Goal: Task Accomplishment & Management: Manage account settings

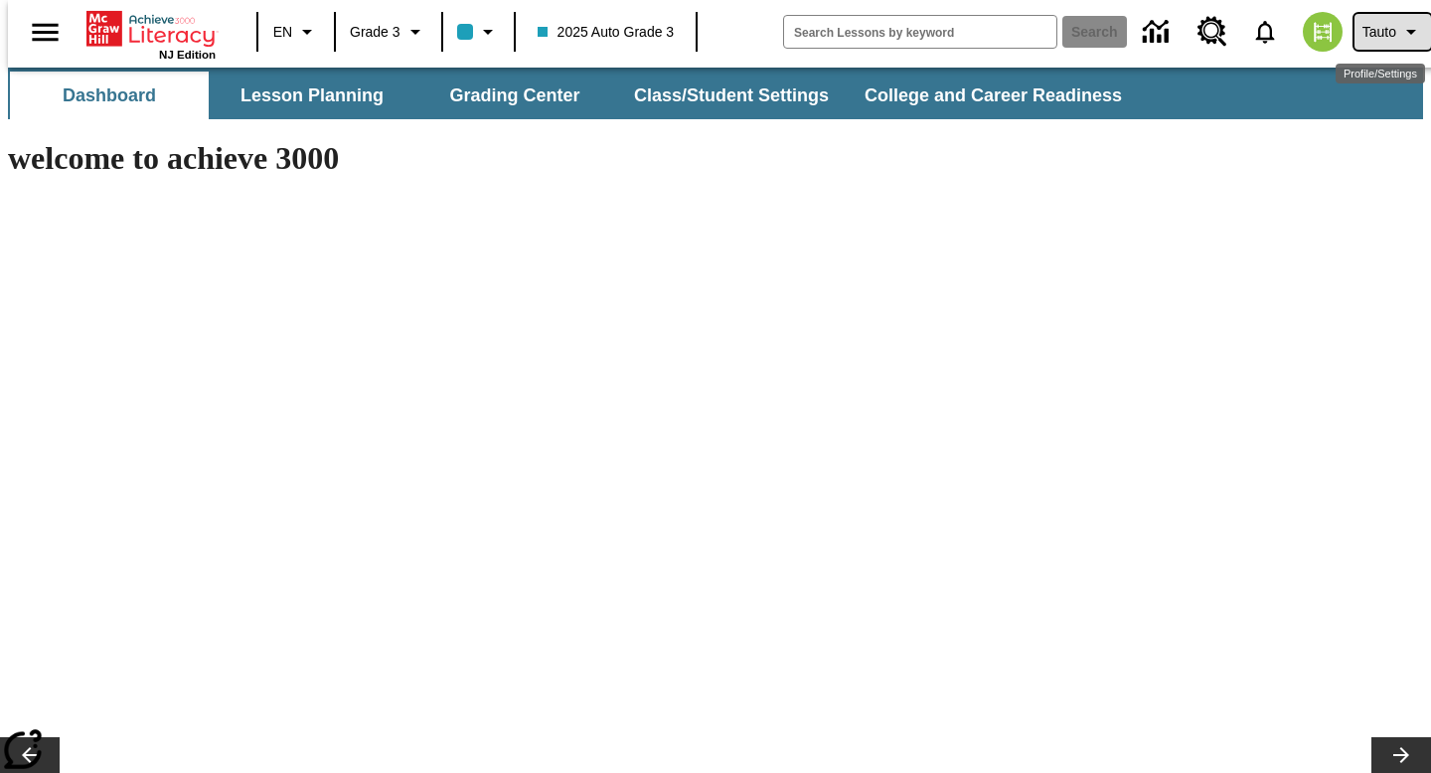
click at [1402, 44] on button "Tauto" at bounding box center [1393, 32] width 77 height 36
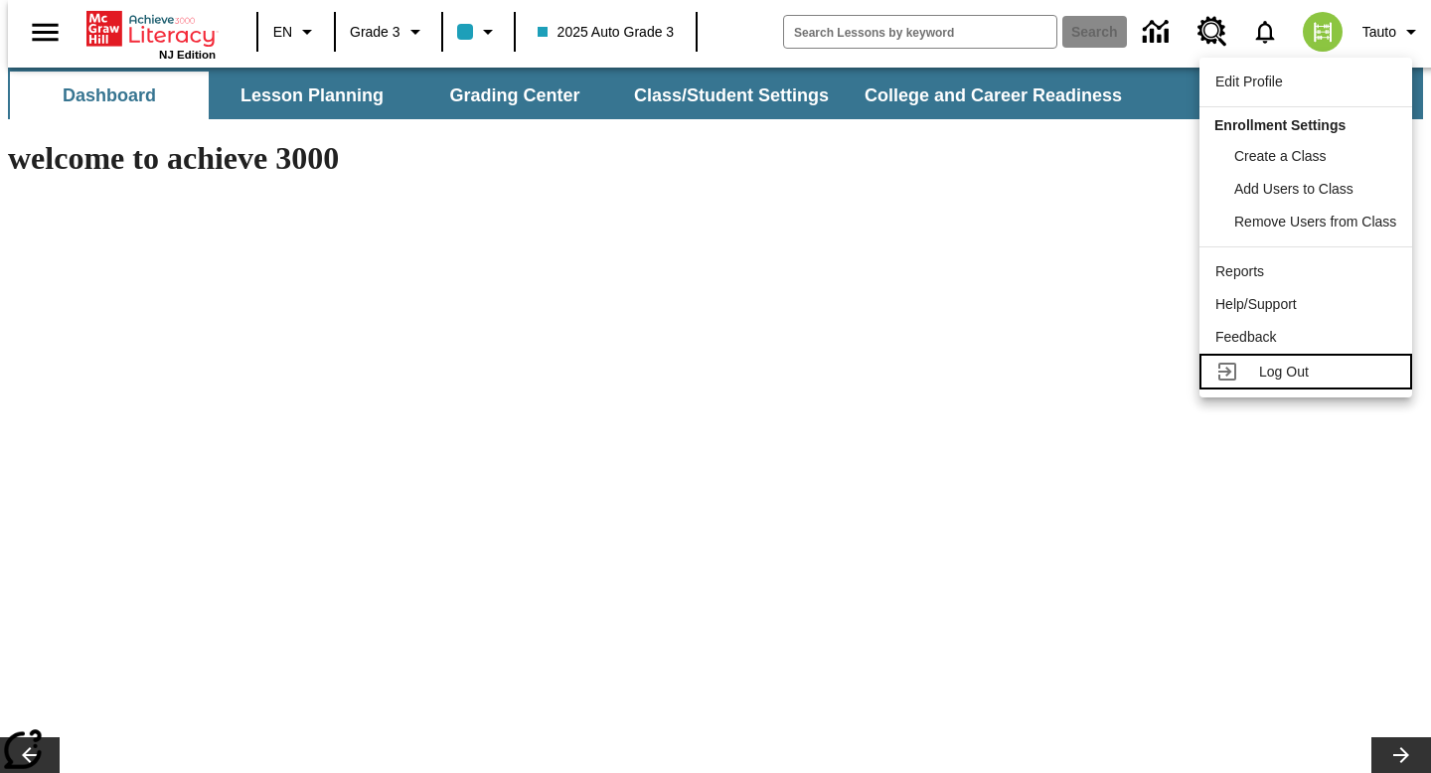
click at [1327, 368] on div "Log Out" at bounding box center [1327, 372] width 137 height 21
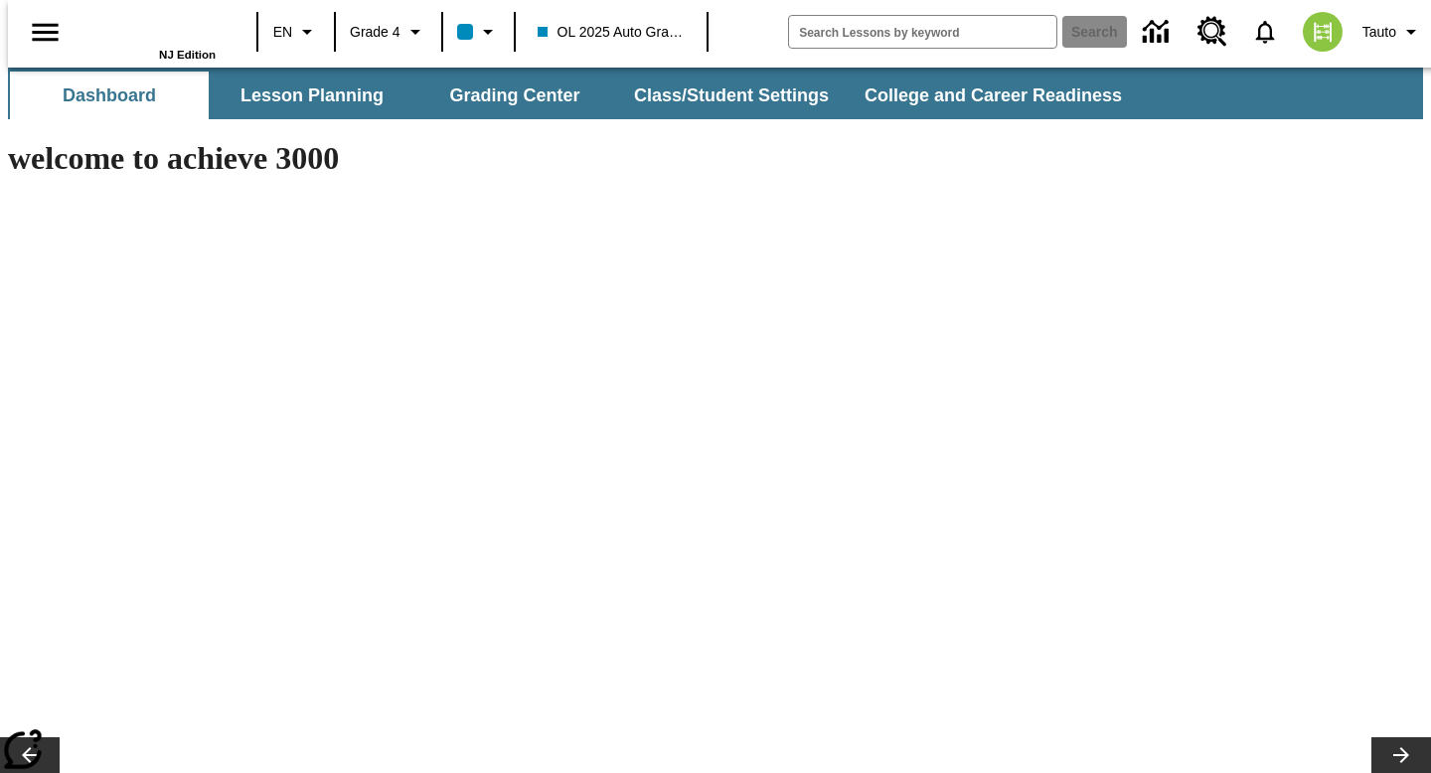
type input "-1"
click at [1384, 25] on span "Tauto" at bounding box center [1380, 32] width 34 height 21
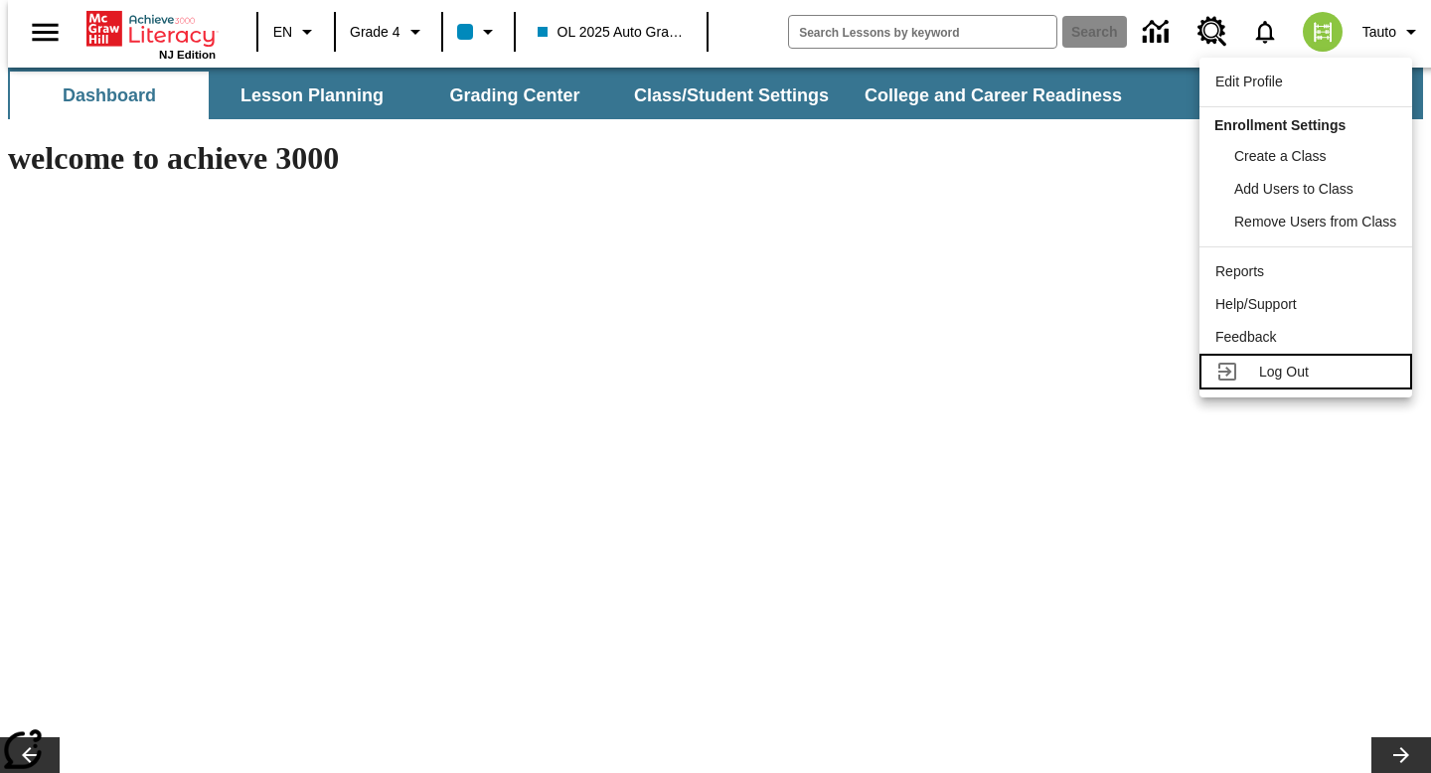
click at [1267, 366] on span "Log Out" at bounding box center [1284, 372] width 50 height 16
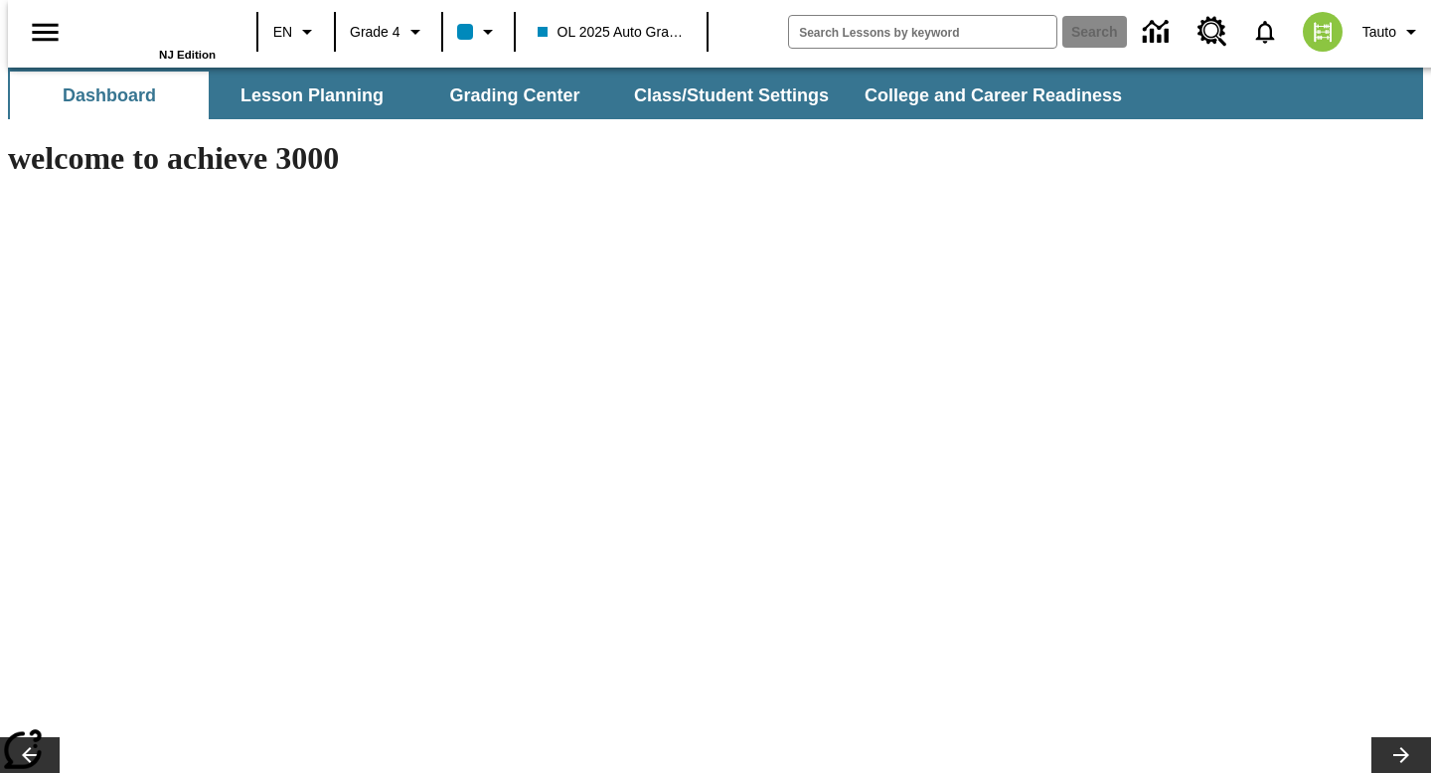
type input "-1"
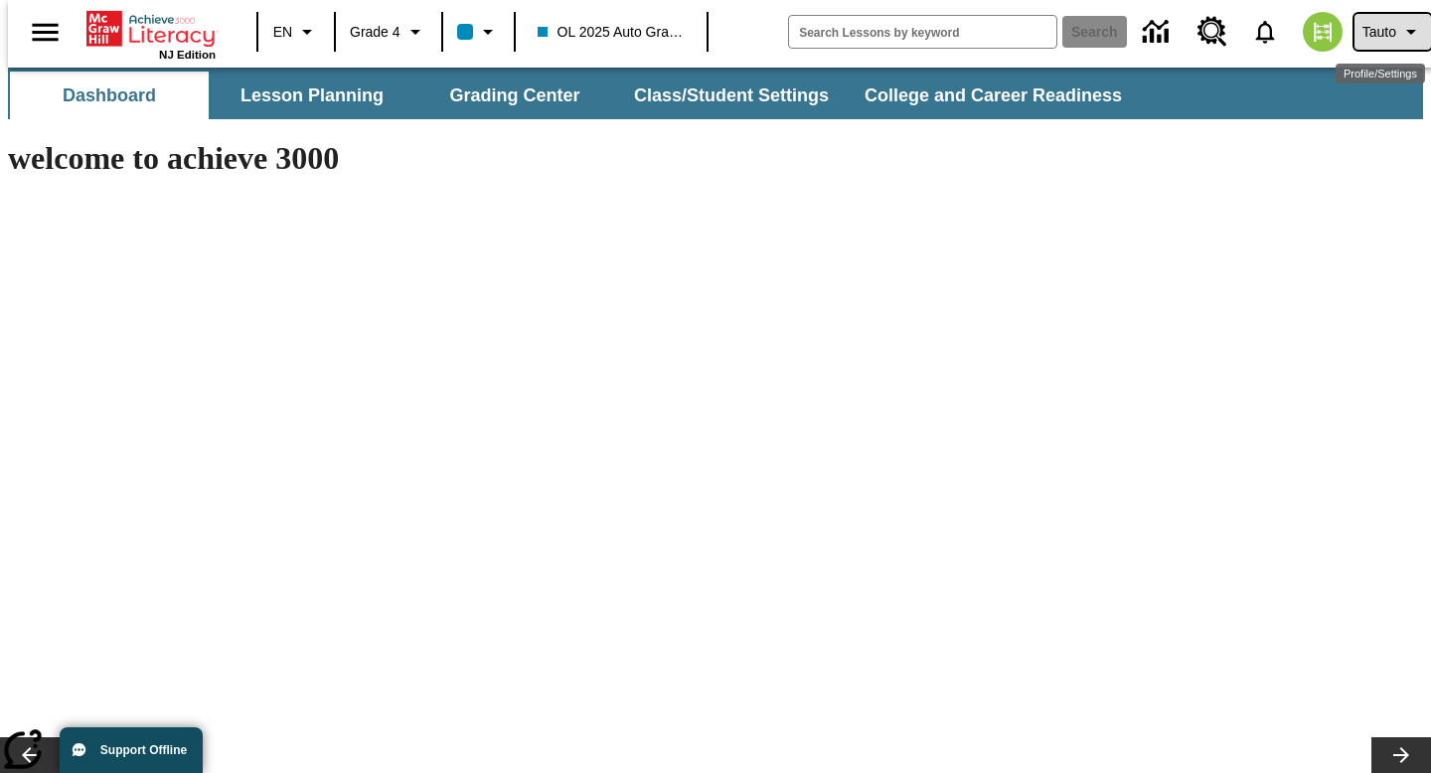
click at [1384, 30] on span "Tauto" at bounding box center [1380, 32] width 34 height 21
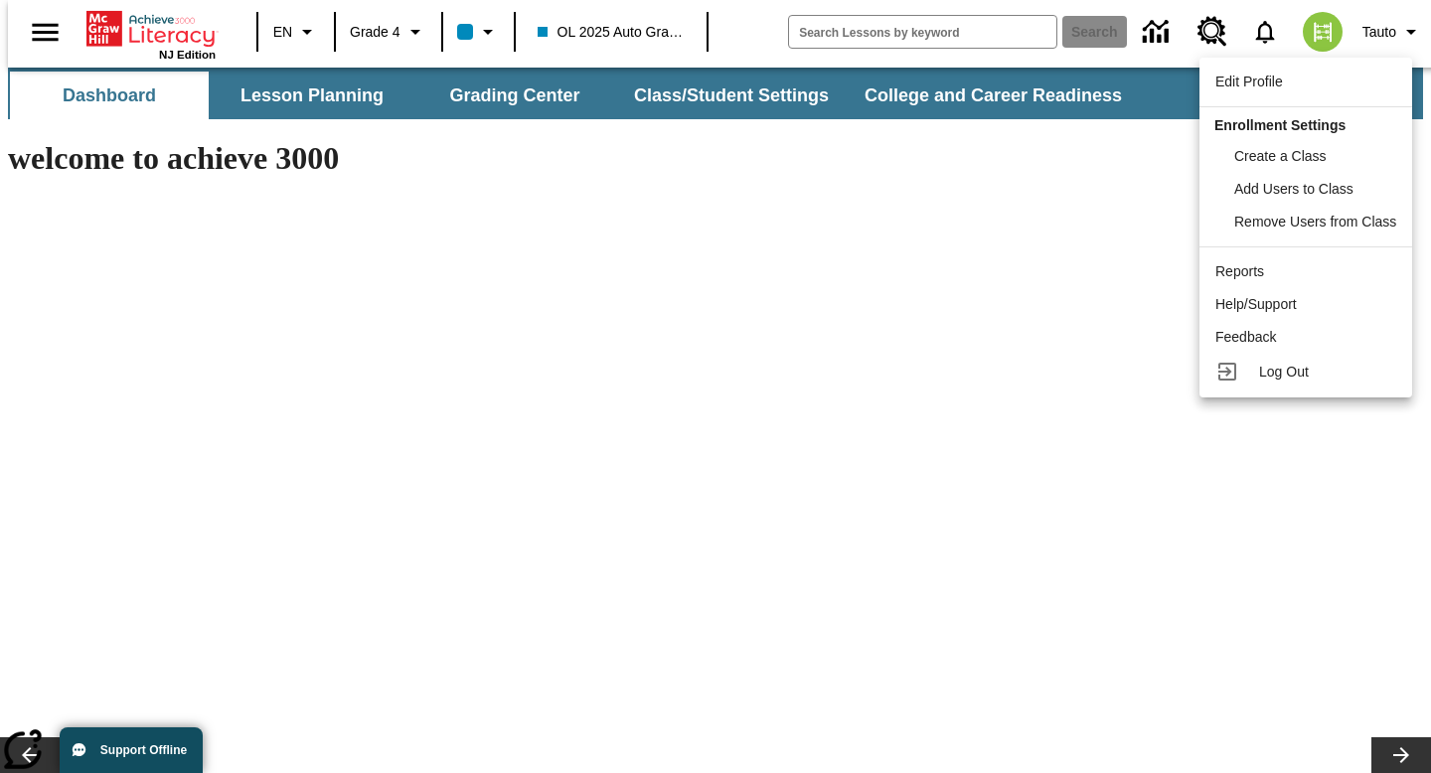
click at [1398, 43] on div at bounding box center [715, 386] width 1431 height 773
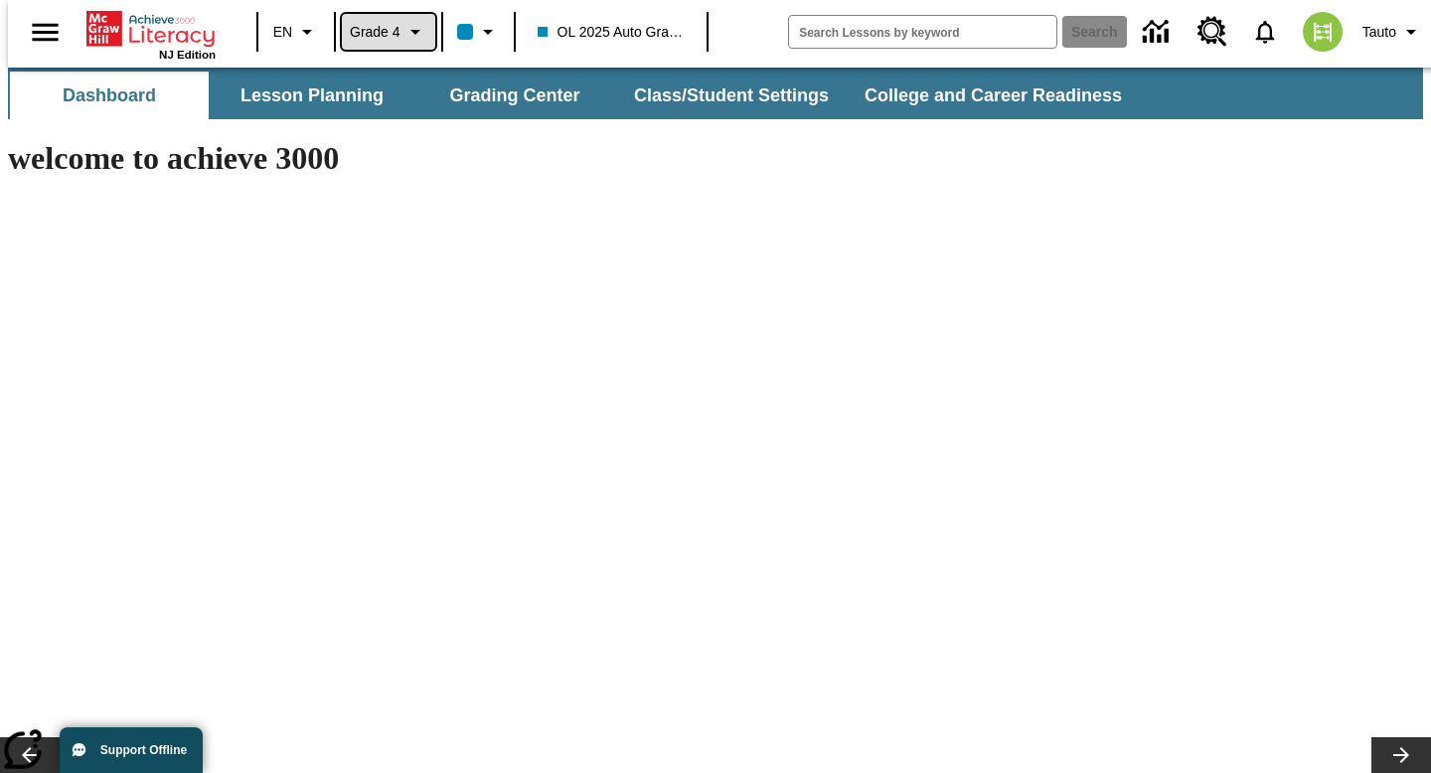
click at [408, 32] on icon "Grade: Grade 4, Select a grade" at bounding box center [416, 32] width 24 height 24
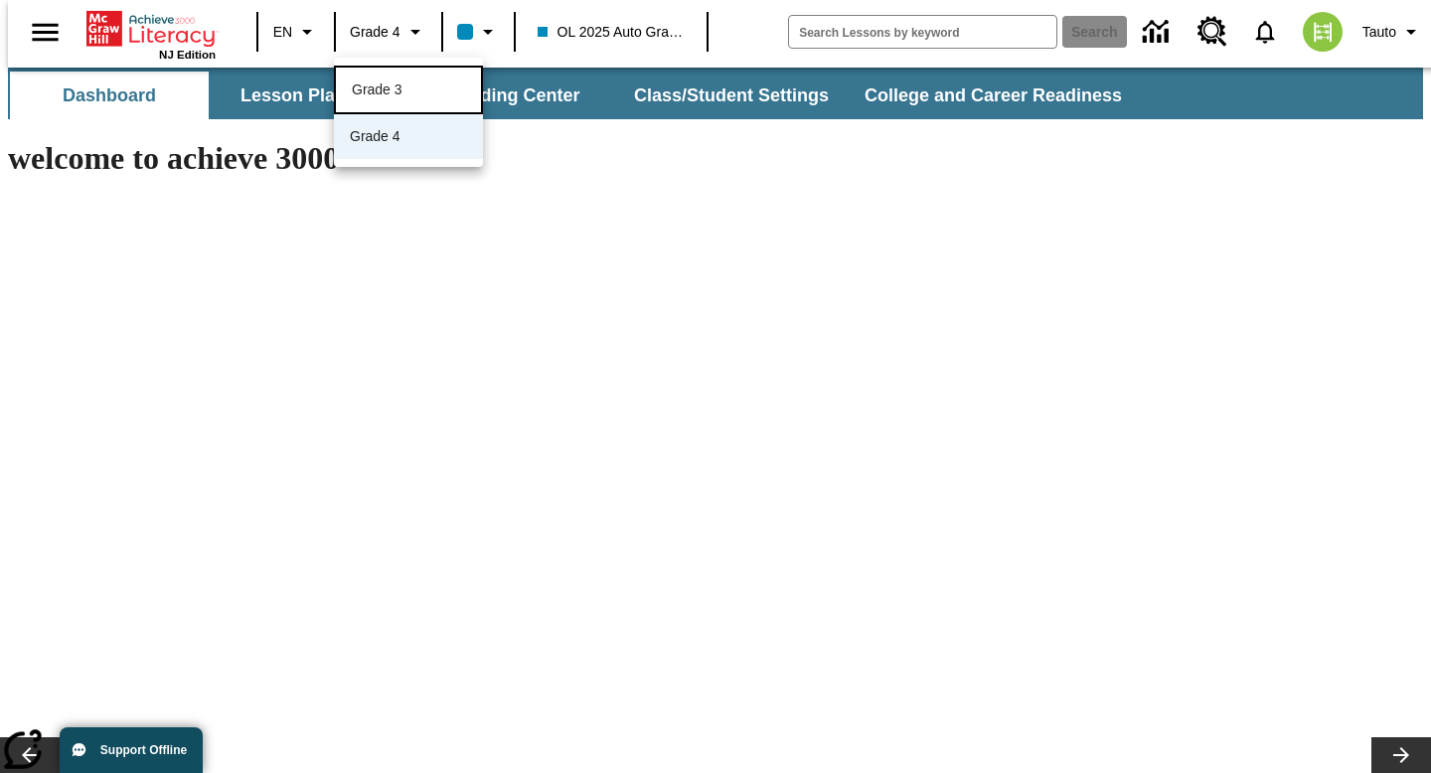
click at [420, 89] on div "Grade 3" at bounding box center [408, 90] width 113 height 21
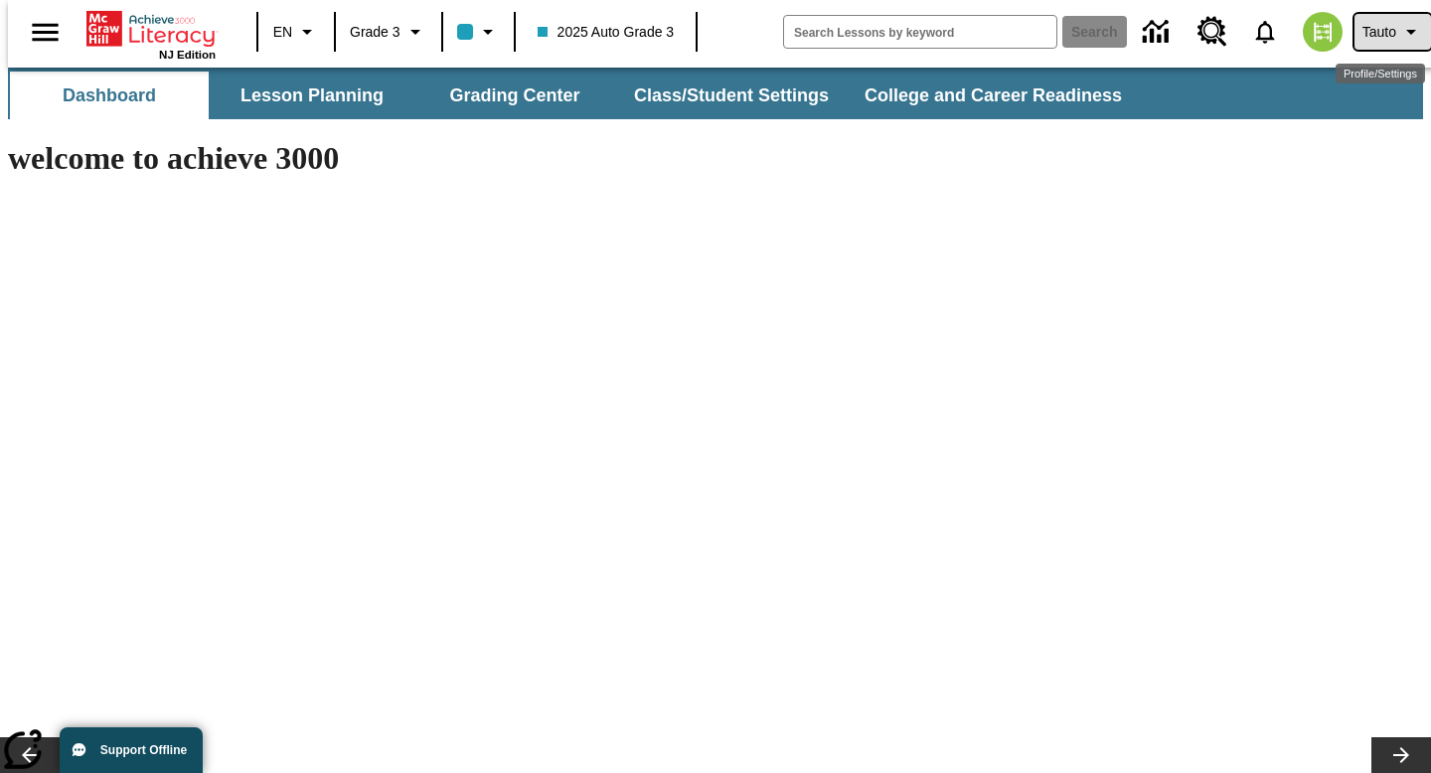
click at [1382, 27] on span "Tauto" at bounding box center [1380, 32] width 34 height 21
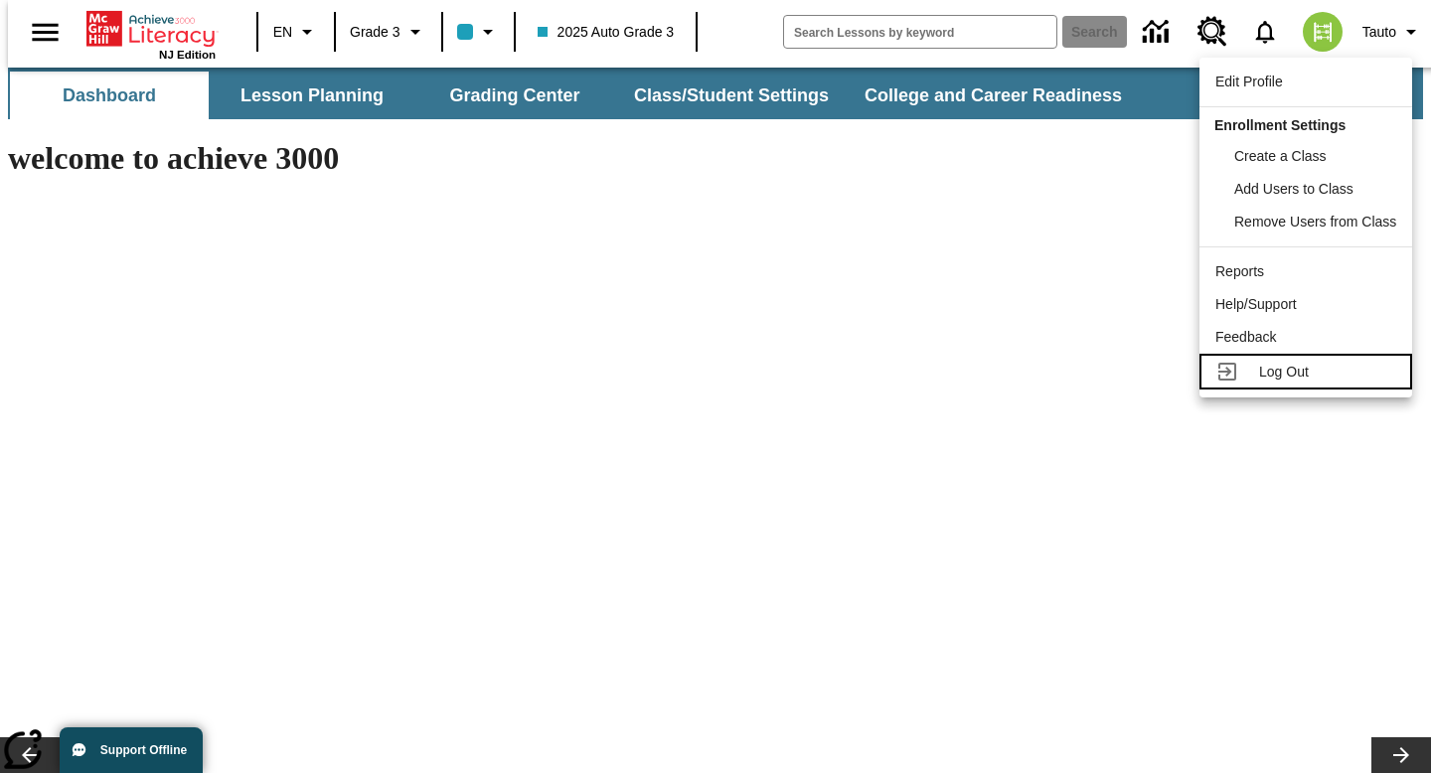
click at [1282, 366] on span "Log Out" at bounding box center [1284, 372] width 50 height 16
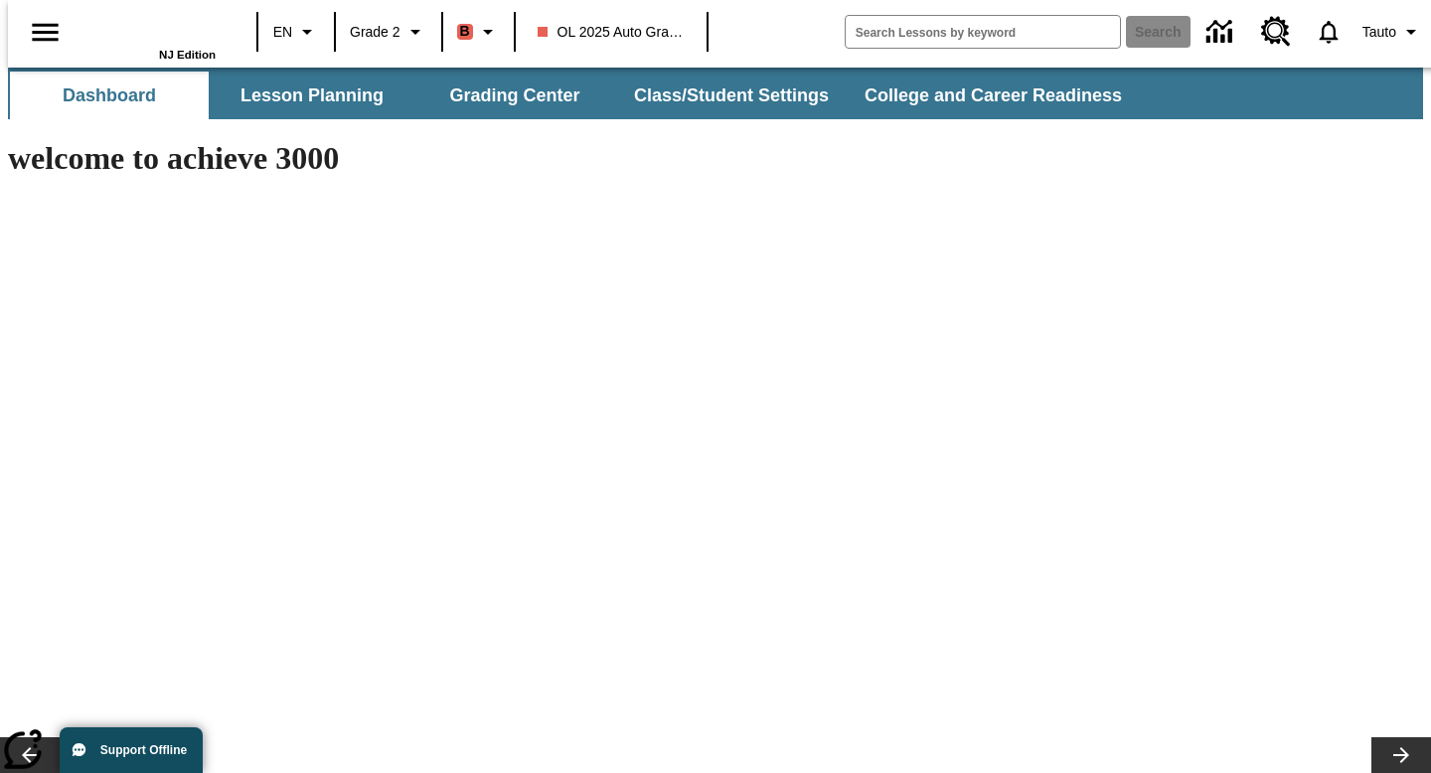
type input "-1"
click at [1400, 34] on icon "Profile/Settings" at bounding box center [1412, 32] width 24 height 24
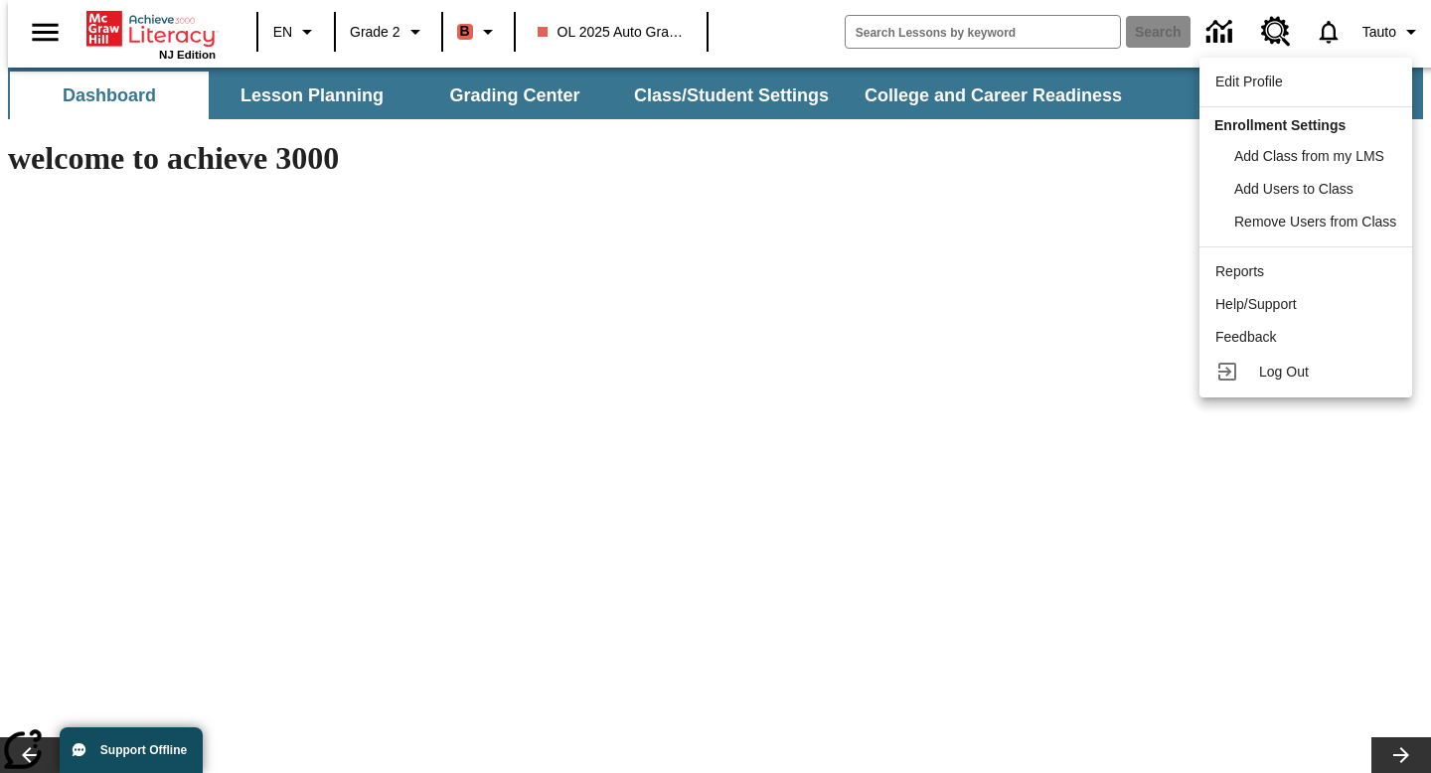
click at [1380, 36] on div at bounding box center [715, 386] width 1431 height 773
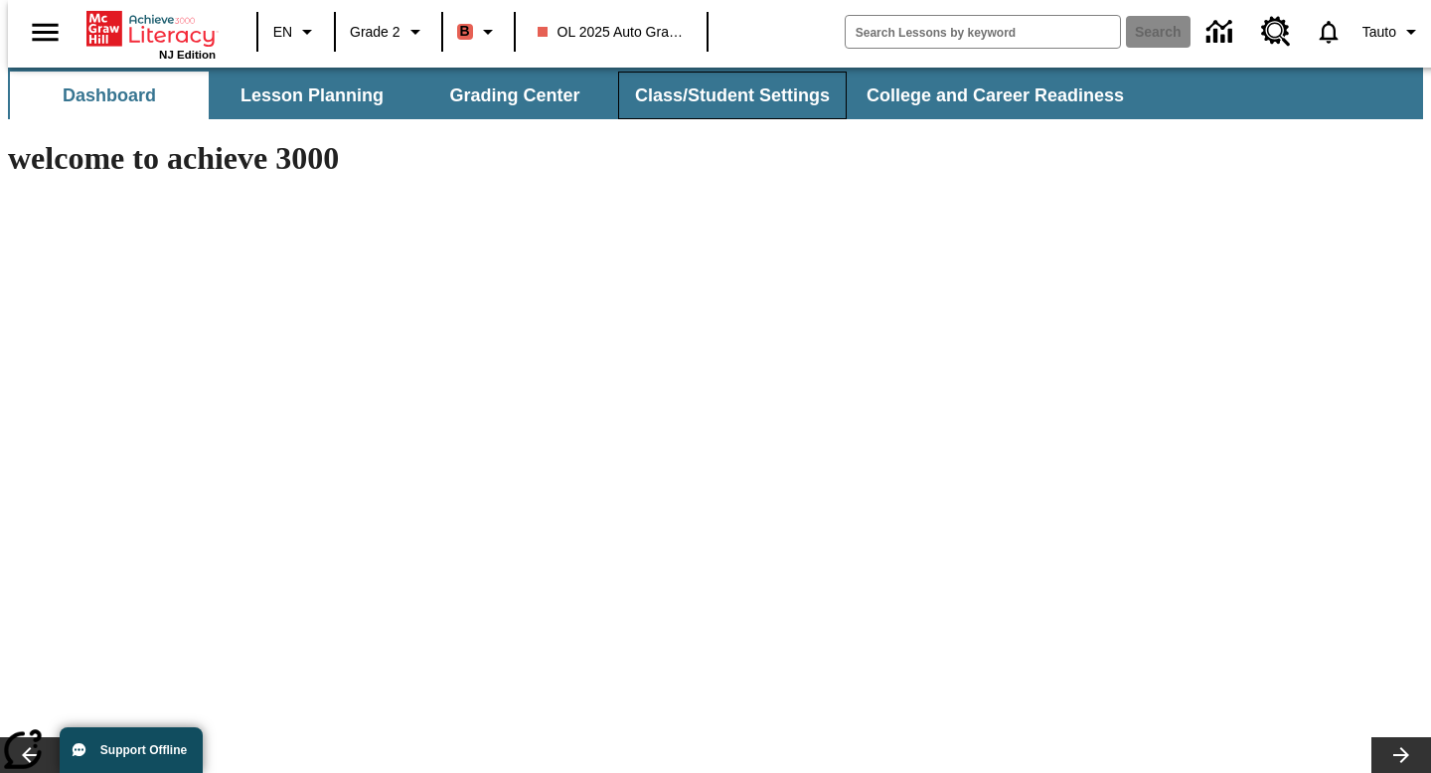
click at [734, 83] on button "Class/Student Settings" at bounding box center [732, 96] width 229 height 48
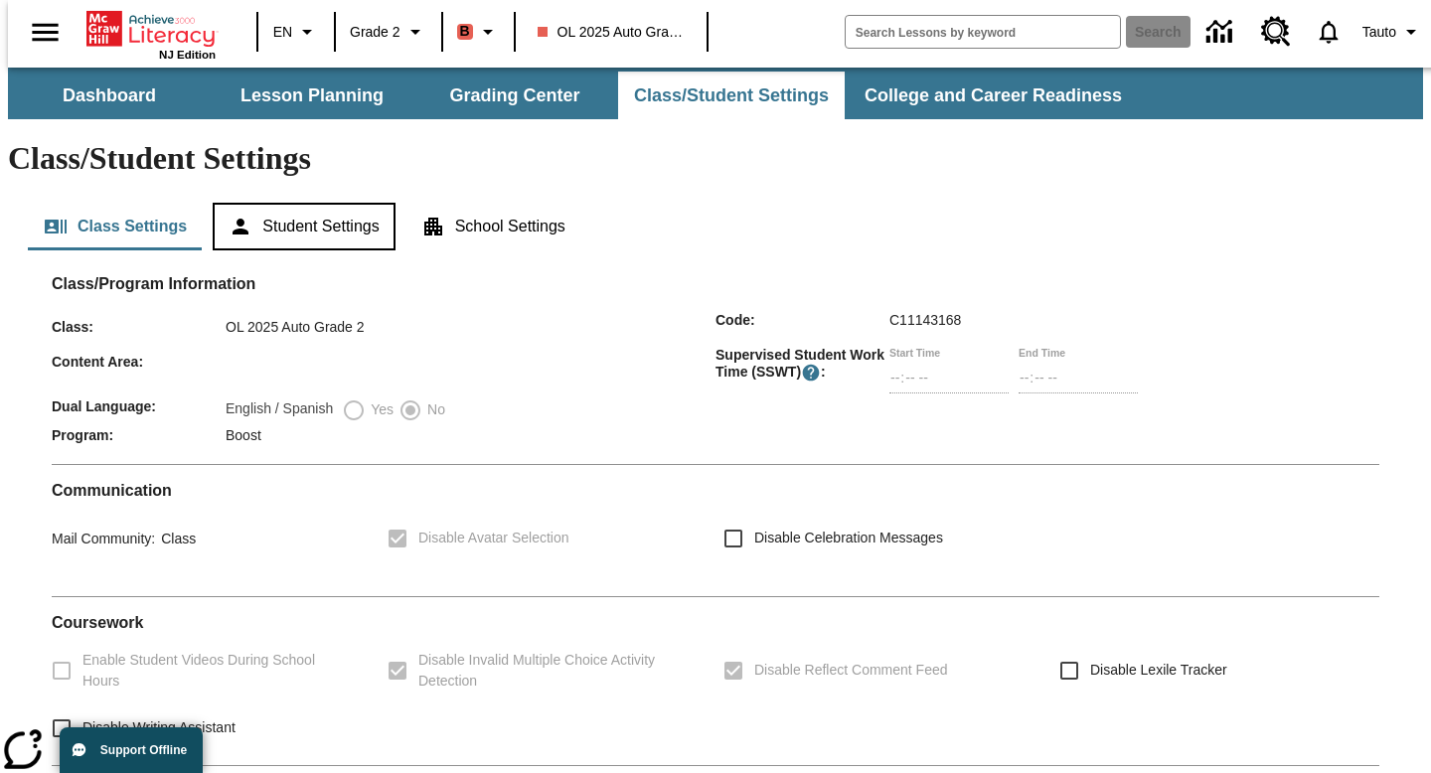
click at [280, 203] on button "Student Settings" at bounding box center [304, 227] width 182 height 48
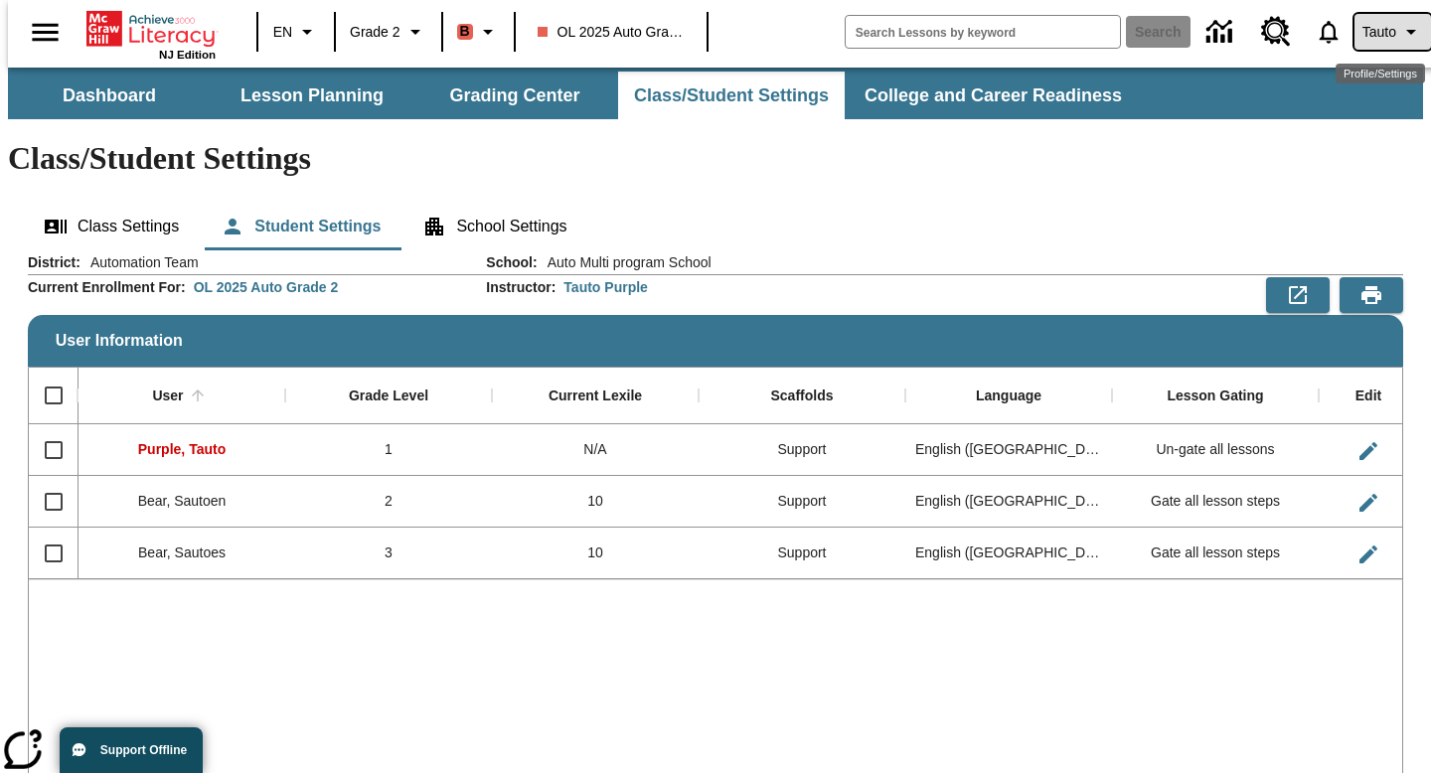
click at [1381, 39] on span "Tauto" at bounding box center [1380, 32] width 34 height 21
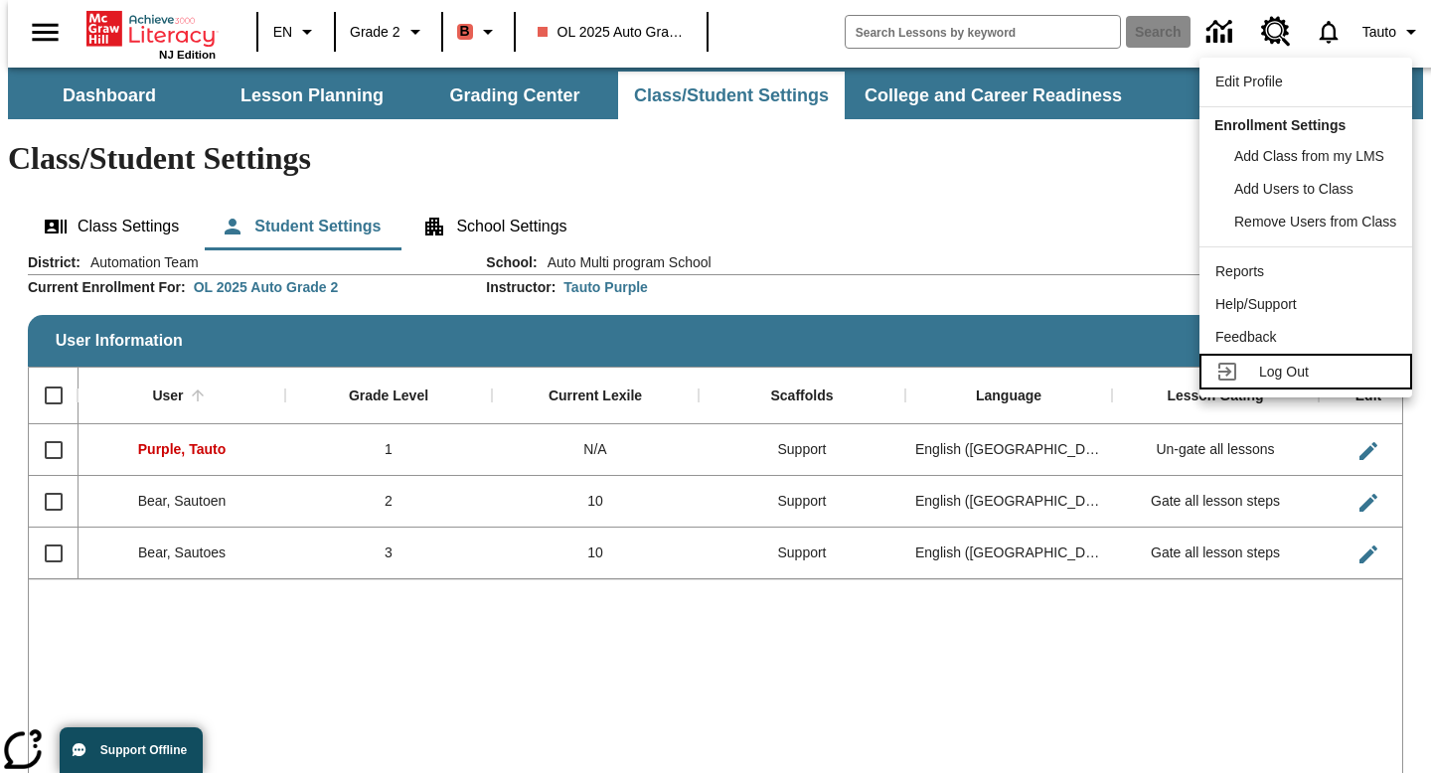
click at [1250, 372] on div at bounding box center [1234, 372] width 36 height 24
